Goal: Information Seeking & Learning: Understand process/instructions

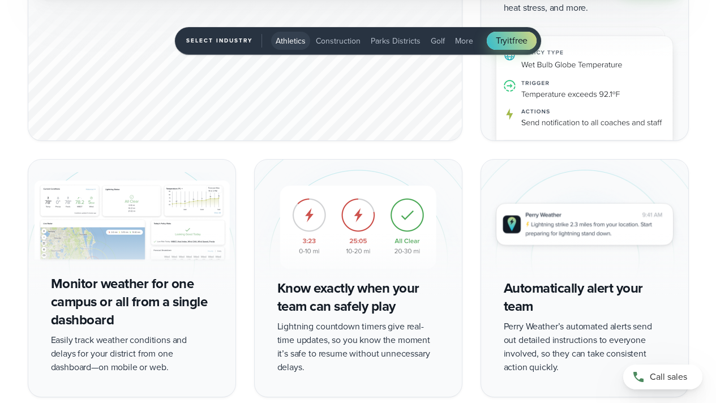
scroll to position [1975, 0]
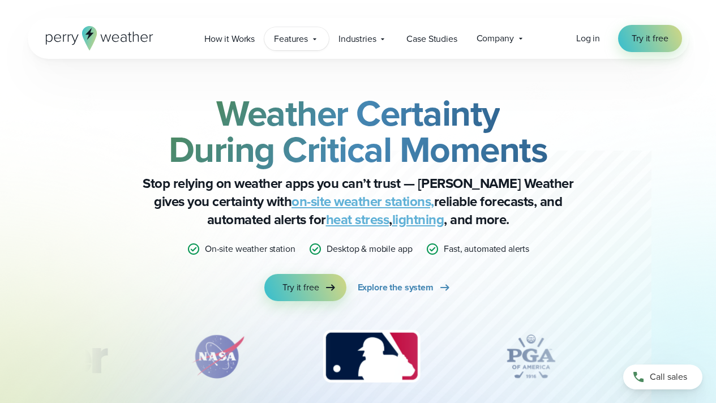
click at [312, 39] on icon at bounding box center [314, 39] width 9 height 9
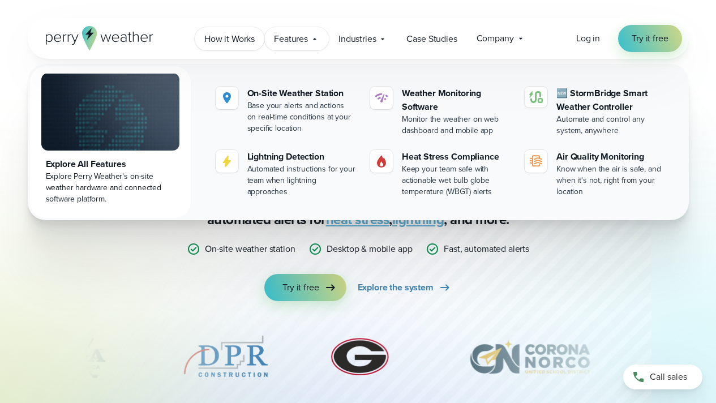
click at [247, 40] on span "How it Works" at bounding box center [229, 39] width 50 height 14
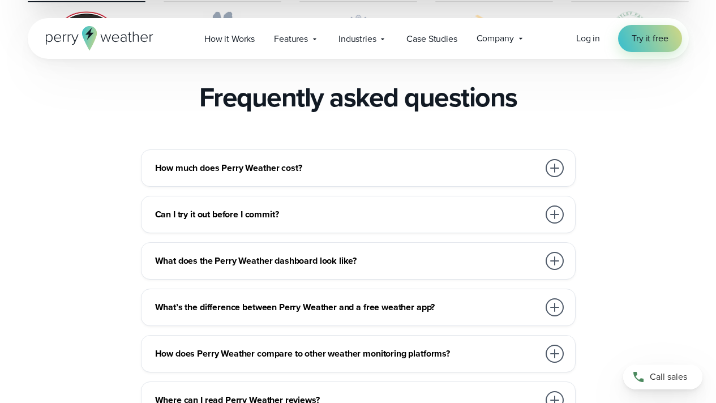
scroll to position [2460, 0]
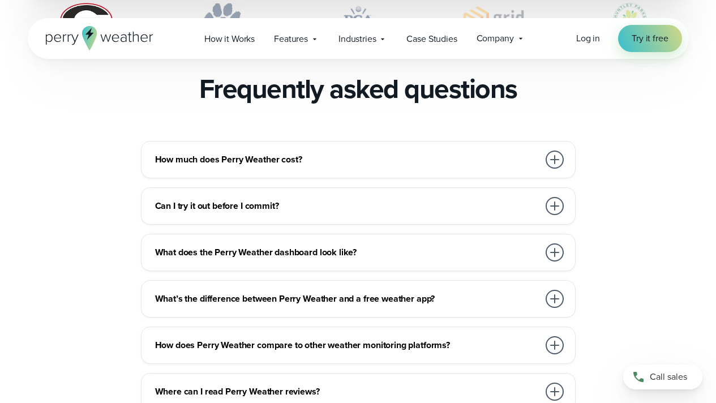
click at [553, 151] on div at bounding box center [554, 160] width 18 height 18
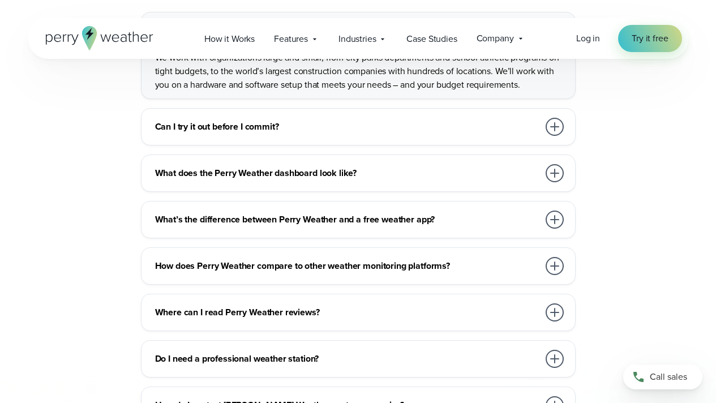
scroll to position [2590, 0]
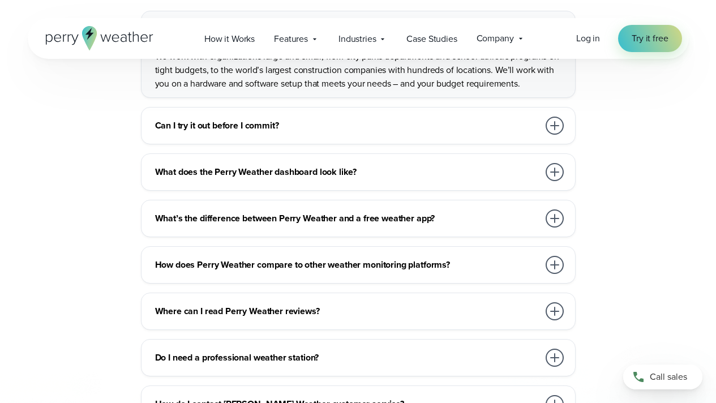
click at [555, 256] on div at bounding box center [554, 265] width 18 height 18
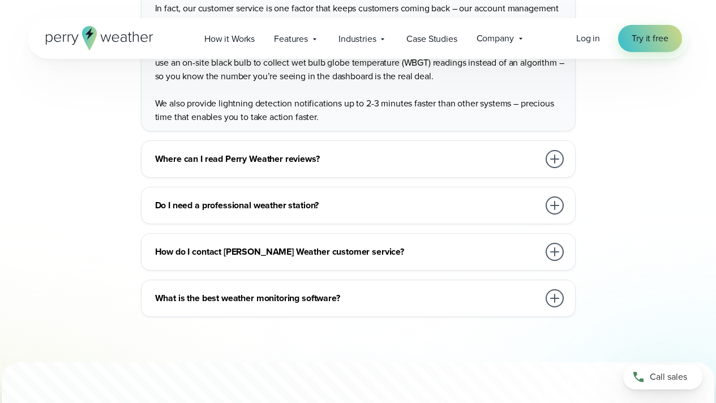
scroll to position [2650, 0]
